Goal: Find specific page/section: Find specific page/section

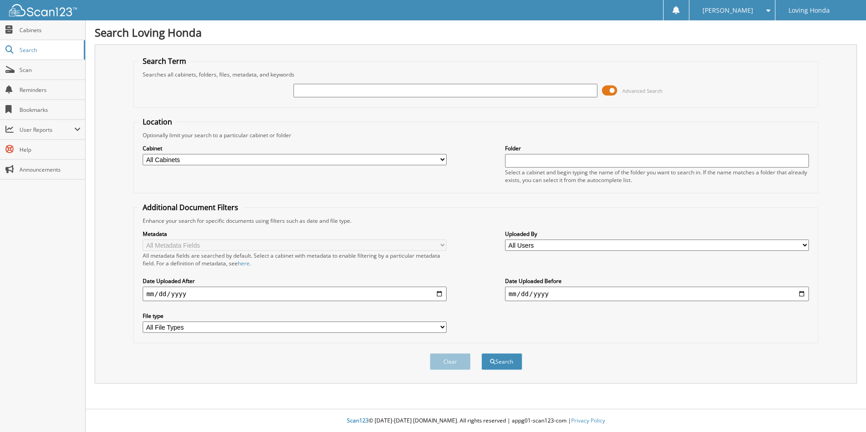
click at [394, 93] on input "text" at bounding box center [446, 91] width 304 height 14
type input "95900"
click at [482, 353] on button "Search" at bounding box center [502, 361] width 41 height 17
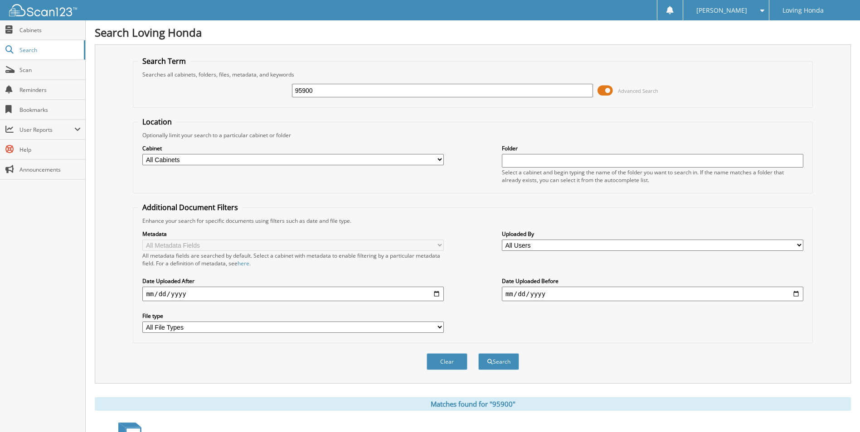
click at [395, 93] on input "95900" at bounding box center [442, 91] width 301 height 14
